Goal: Entertainment & Leisure: Consume media (video, audio)

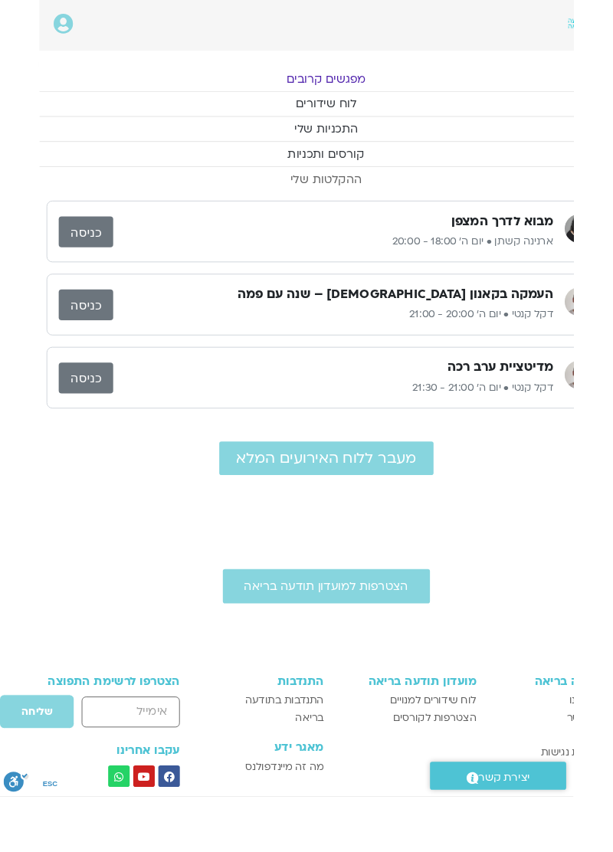
click at [339, 187] on link "ההקלטות שלי" at bounding box center [348, 192] width 613 height 26
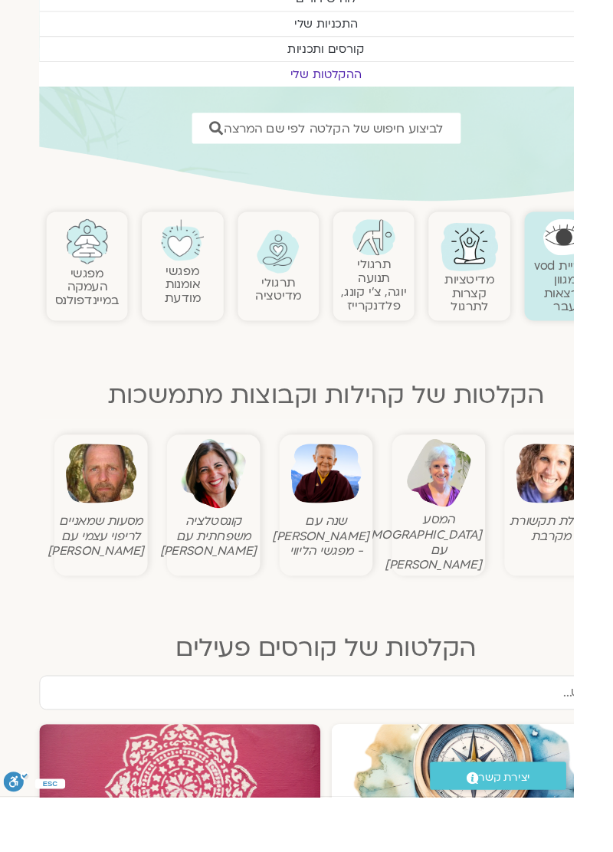
scroll to position [114, -41]
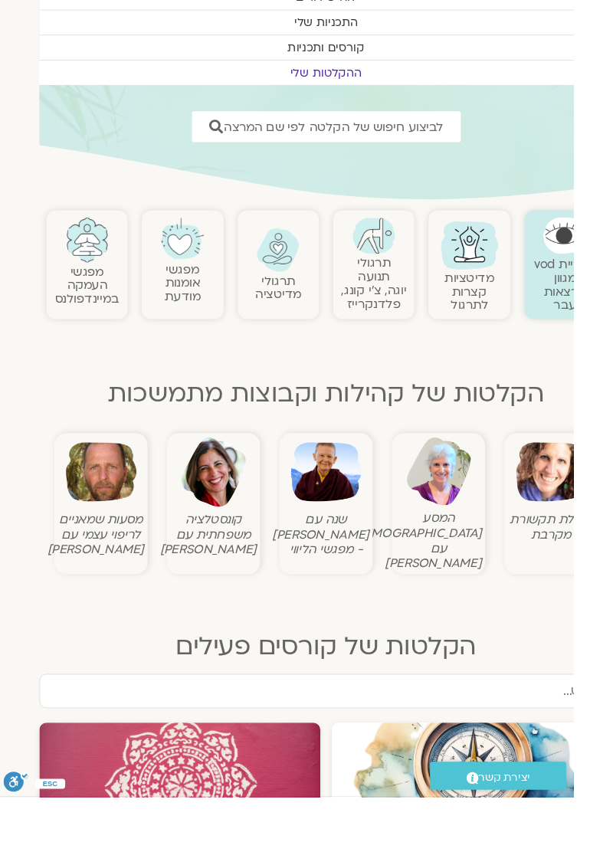
click at [587, 541] on img at bounding box center [590, 505] width 76 height 76
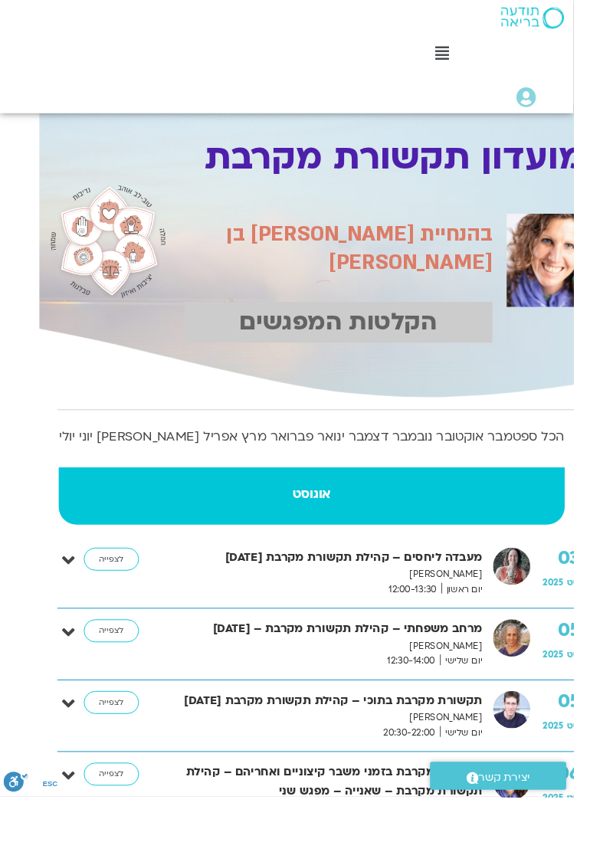
scroll to position [11, -41]
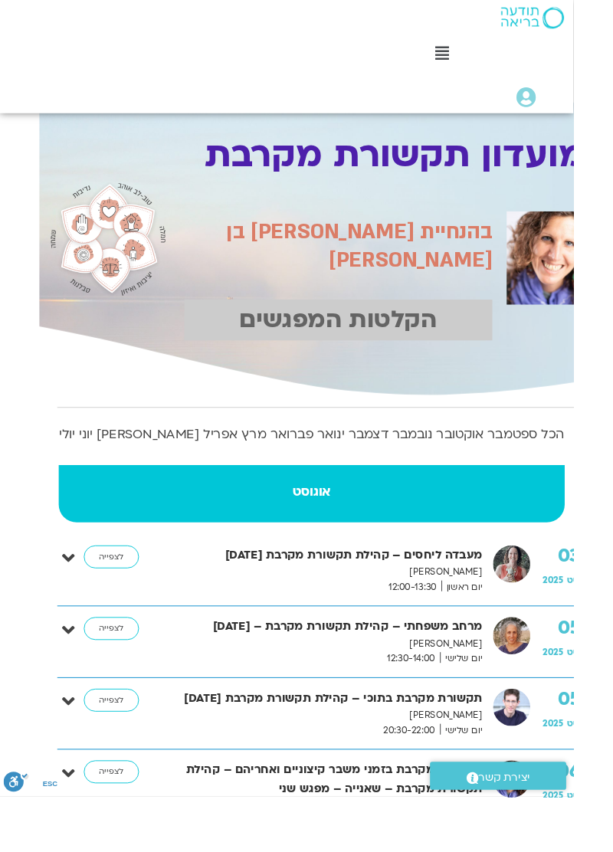
click at [110, 583] on link "לצפייה" at bounding box center [119, 595] width 59 height 25
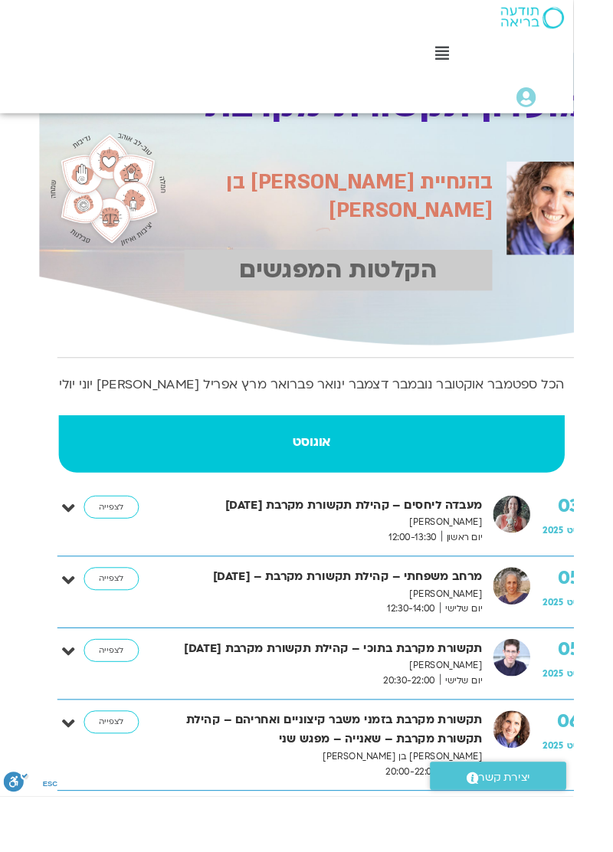
scroll to position [90, -41]
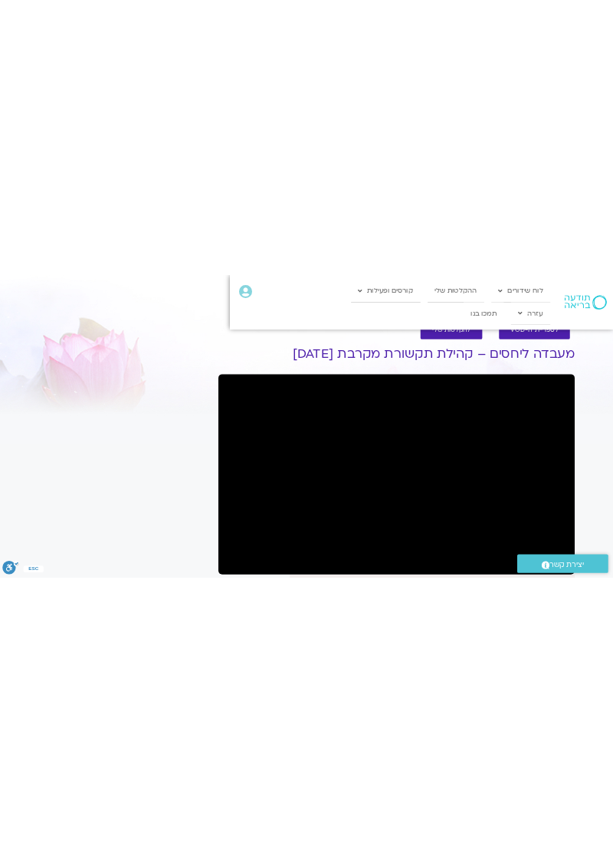
scroll to position [0, -41]
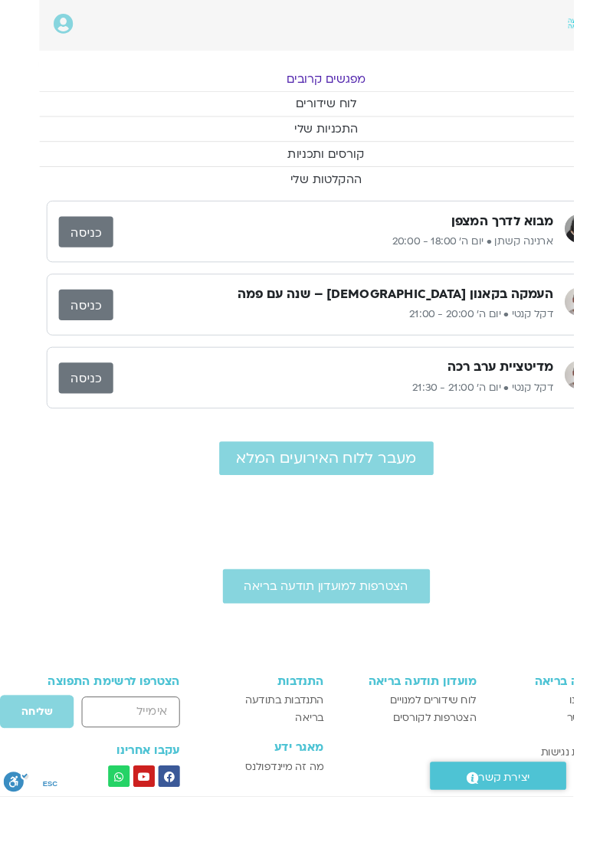
scroll to position [0, -41]
click at [335, 185] on link "ההקלטות שלי" at bounding box center [348, 192] width 613 height 26
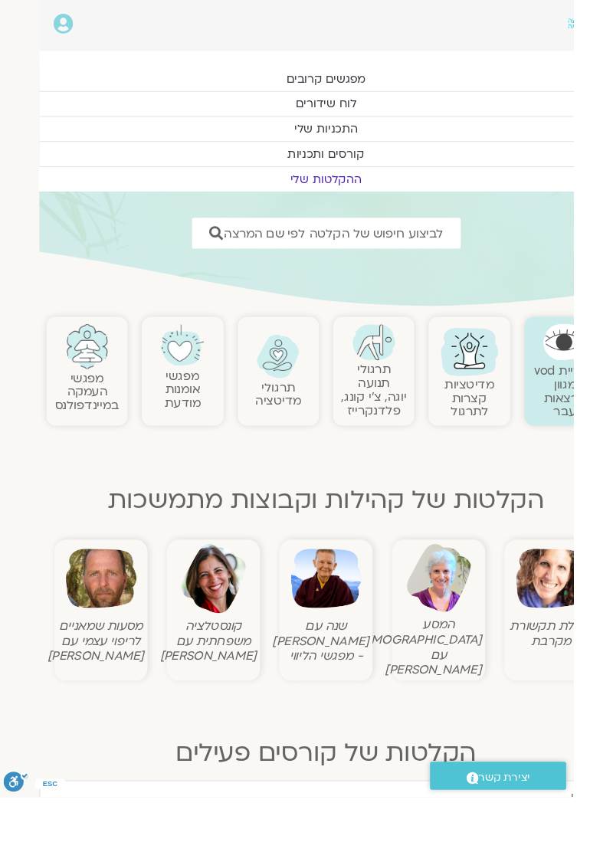
scroll to position [0, -41]
click at [589, 618] on img at bounding box center [590, 619] width 76 height 76
click at [589, 654] on img at bounding box center [590, 619] width 76 height 76
click at [589, 681] on figcaption "קהילת תקשורת מקרבת" at bounding box center [589, 677] width 92 height 32
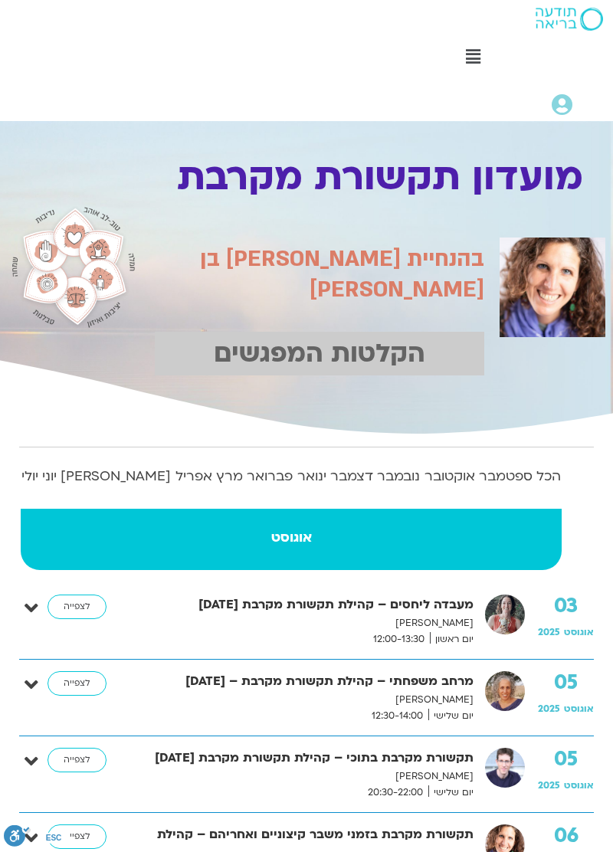
click at [583, 660] on div "05 אוגוסט 2025 מרחב משפחתי – קהילת תקשורת מקרבת – 5.8.25 שגית רוסו יצחקי יום של…" at bounding box center [306, 698] width 575 height 77
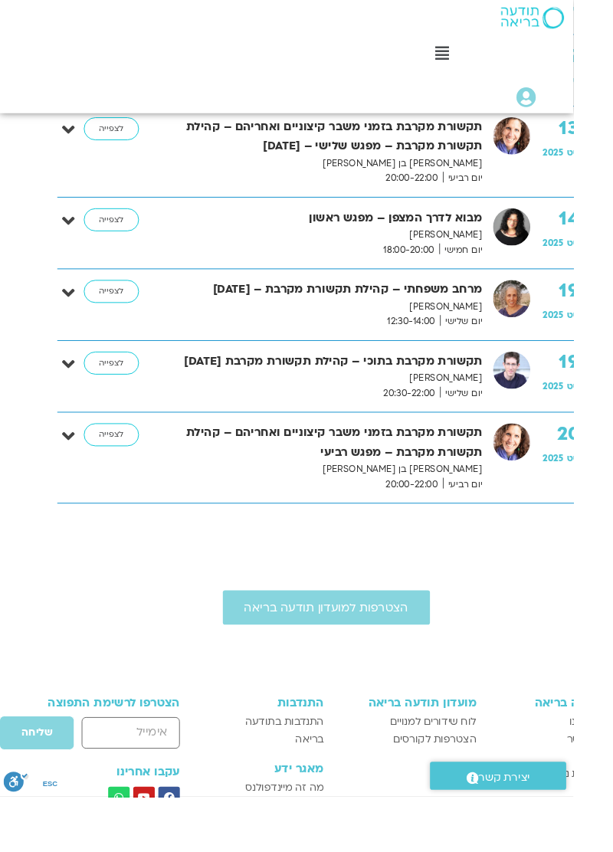
scroll to position [1199, -41]
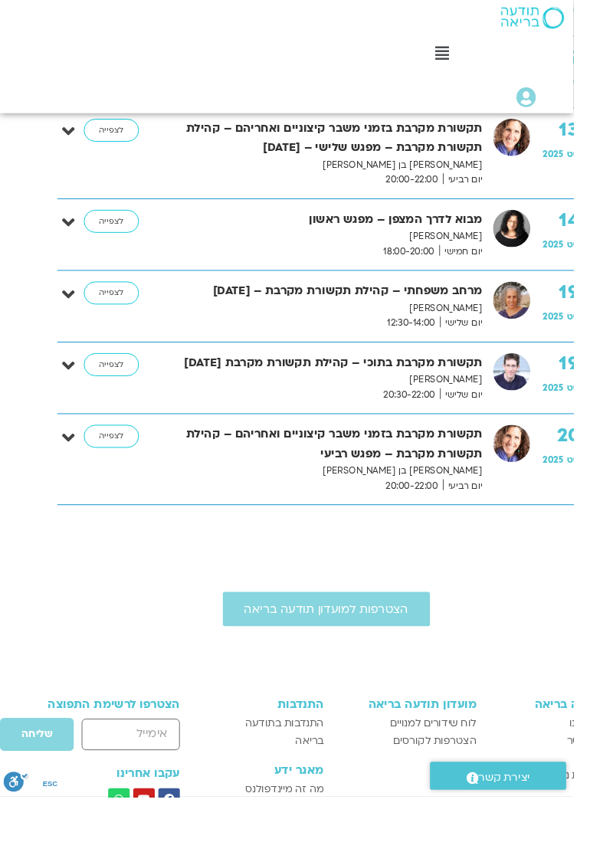
click at [133, 301] on link "לצפייה" at bounding box center [119, 313] width 59 height 25
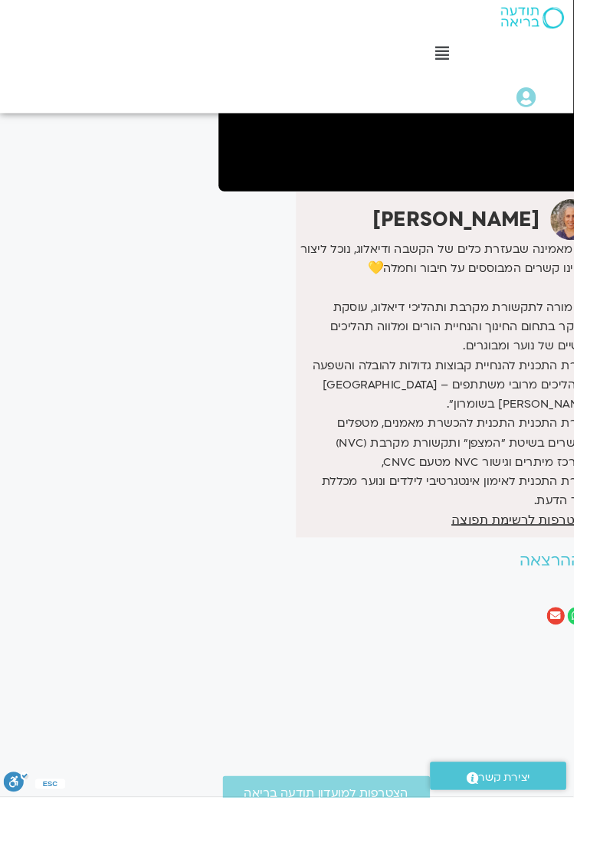
scroll to position [337, -41]
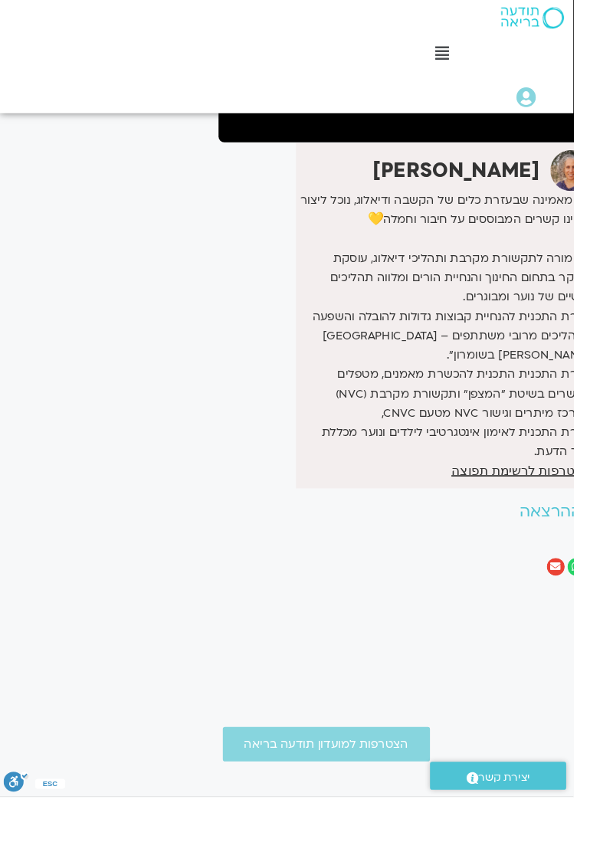
click at [199, 392] on div "It seems we can't find what you're looking for. It seems we can't find what you…" at bounding box center [134, 232] width 184 height 813
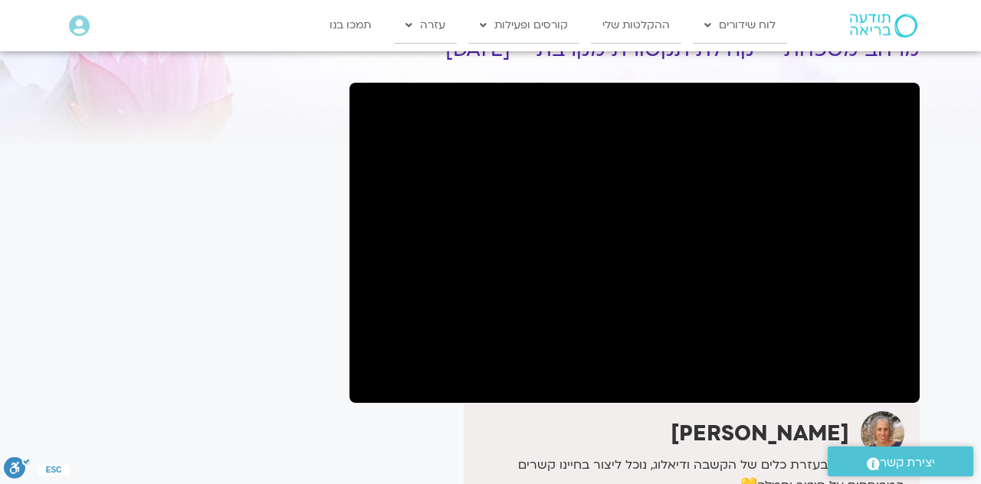
scroll to position [72, 0]
